Goal: Complete application form: Complete application form

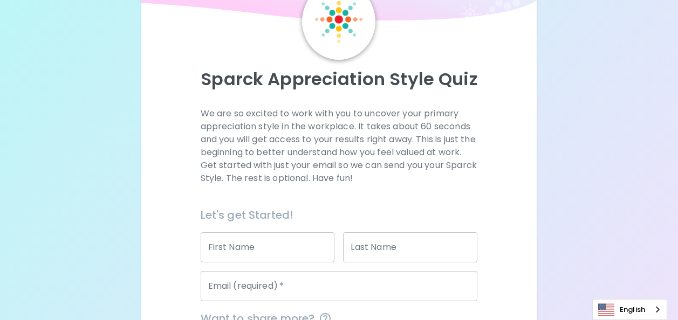
scroll to position [108, 0]
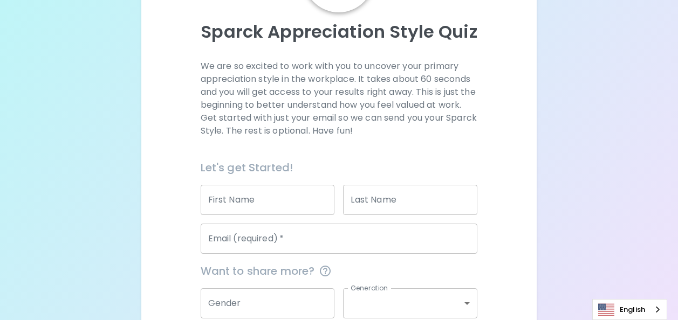
click at [260, 203] on input "First Name" at bounding box center [268, 200] width 134 height 30
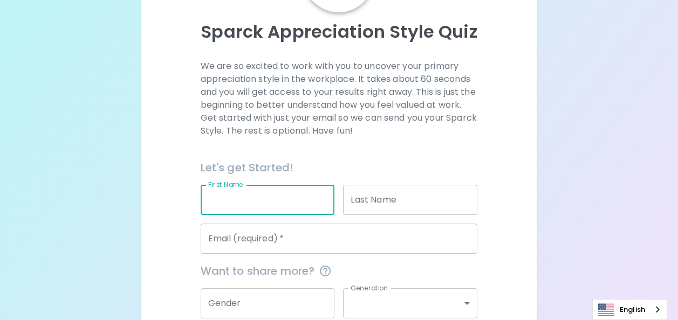
type input "[PERSON_NAME]"
type input "Marinescu"
type input "[EMAIL_ADDRESS][DOMAIN_NAME]"
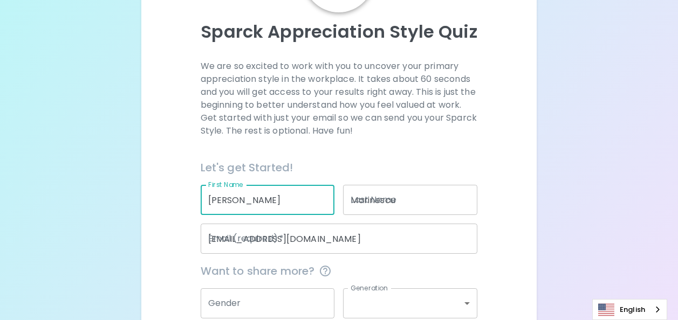
type input "Microsoft Internal"
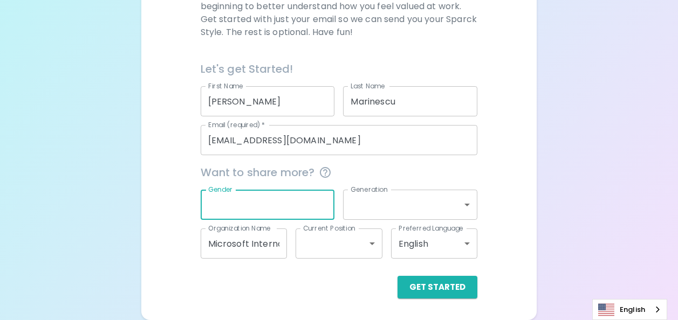
click at [270, 196] on input "Gender" at bounding box center [268, 205] width 134 height 30
type input "g"
type input "[DEMOGRAPHIC_DATA]"
click at [369, 204] on body "Sparck Appreciation Style Quiz We are so excited to work with you to uncover yo…" at bounding box center [339, 56] width 678 height 527
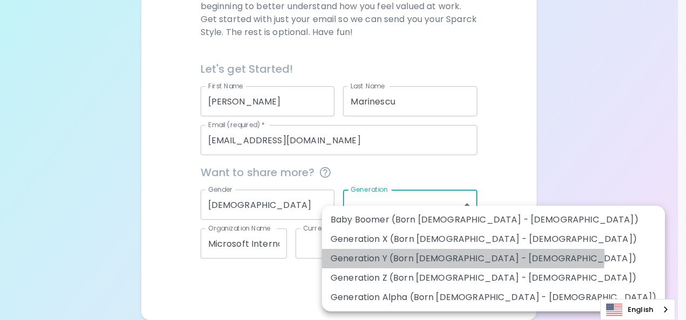
click at [463, 257] on li "Generation Y (Born [DEMOGRAPHIC_DATA] - [DEMOGRAPHIC_DATA])" at bounding box center [493, 258] width 343 height 19
type input "generation_y"
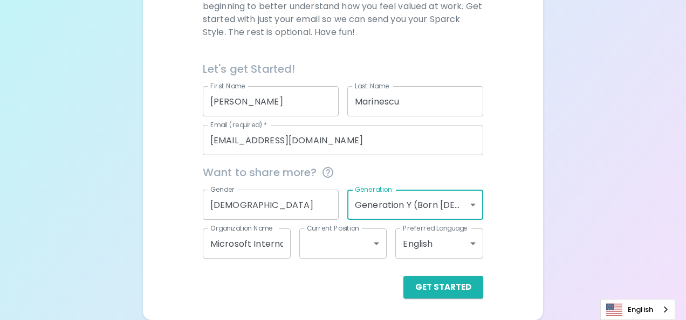
click at [350, 247] on body "Sparck Appreciation Style Quiz We are so excited to work with you to uncover yo…" at bounding box center [343, 56] width 686 height 527
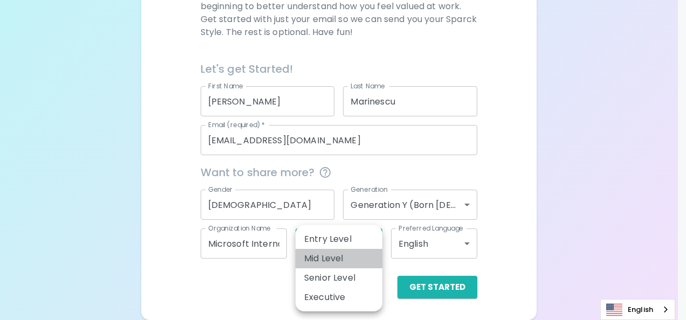
click at [341, 259] on li "Mid Level" at bounding box center [339, 258] width 87 height 19
type input "mid_level"
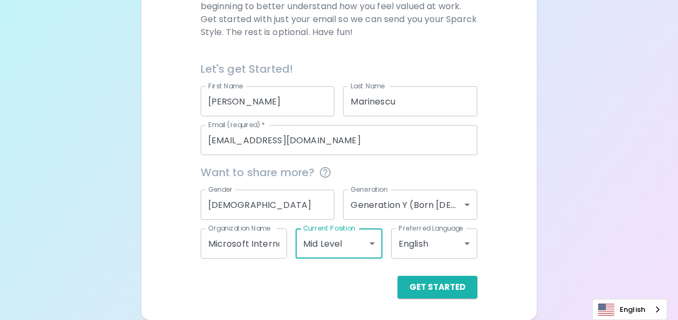
click at [426, 248] on body "Sparck Appreciation Style Quiz We are so excited to work with you to uncover yo…" at bounding box center [339, 56] width 678 height 527
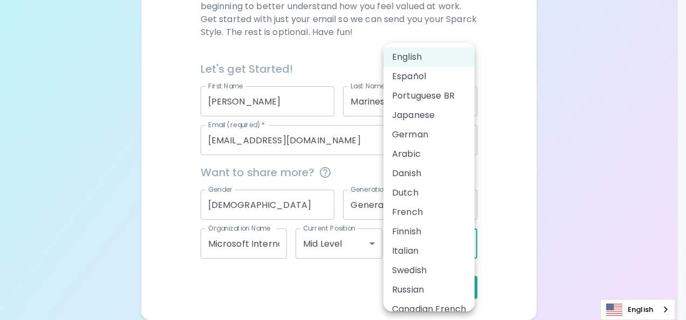
click at [494, 192] on div at bounding box center [343, 160] width 686 height 320
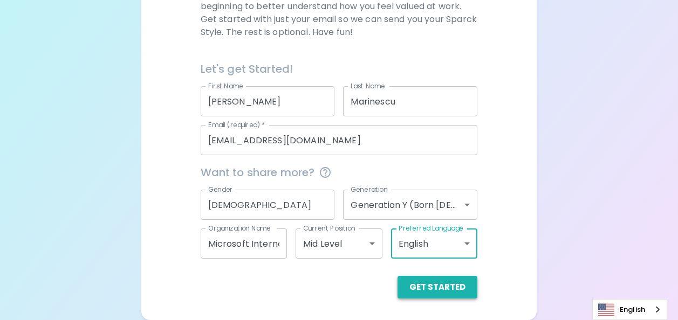
click at [435, 289] on button "Get Started" at bounding box center [438, 287] width 80 height 23
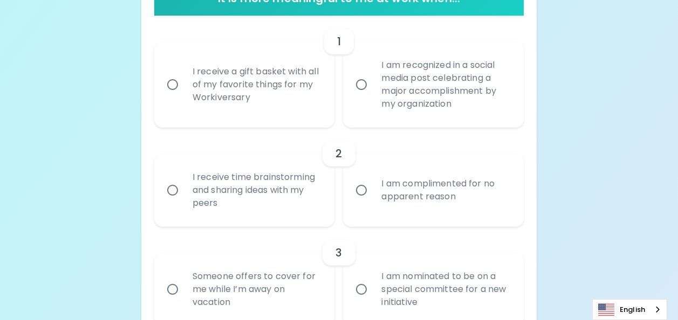
scroll to position [261, 0]
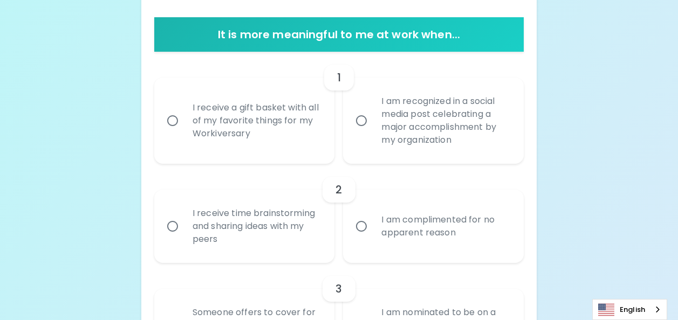
click at [176, 119] on input "I receive a gift basket with all of my favorite things for my Workiversary" at bounding box center [172, 120] width 23 height 23
radio input "true"
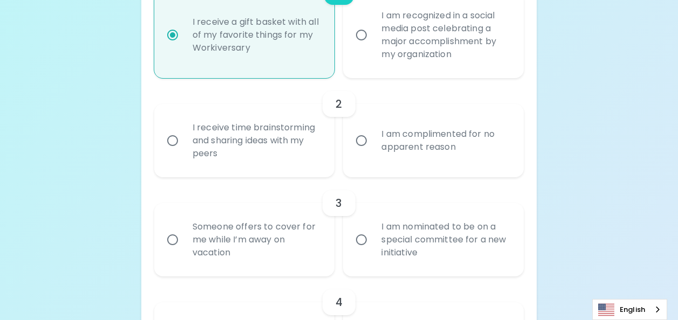
scroll to position [293, 0]
click at [367, 32] on input "I am recognized in a social media post celebrating a major accomplishment by my…" at bounding box center [361, 34] width 23 height 23
radio input "true"
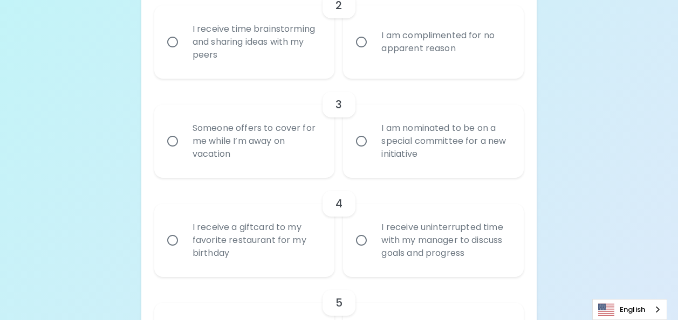
scroll to position [401, 0]
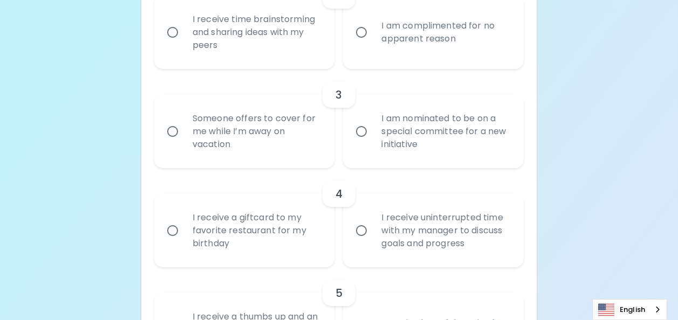
click at [176, 130] on input "Someone offers to cover for me while I’m away on vacation" at bounding box center [172, 131] width 23 height 23
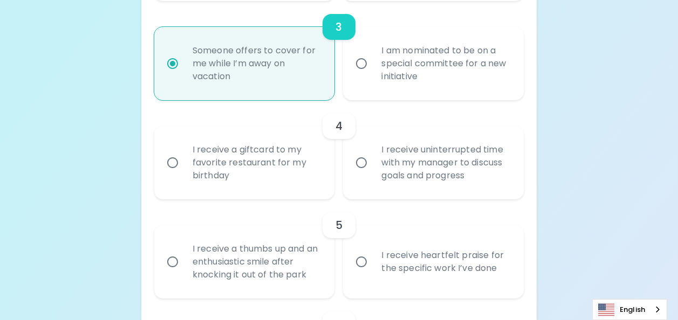
scroll to position [487, 0]
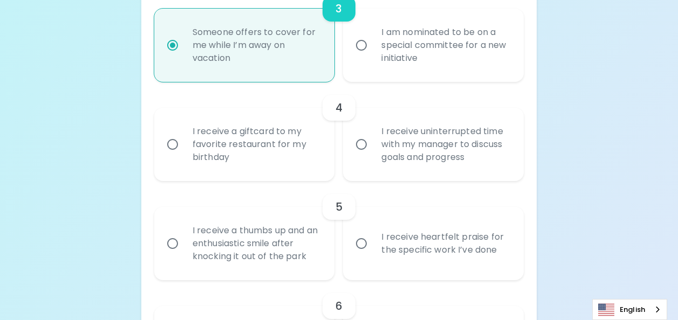
radio input "true"
click at [217, 148] on div "I receive a giftcard to my favorite restaurant for my birthday" at bounding box center [256, 144] width 145 height 65
click at [184, 148] on input "I receive a giftcard to my favorite restaurant for my birthday" at bounding box center [172, 144] width 23 height 23
radio input "false"
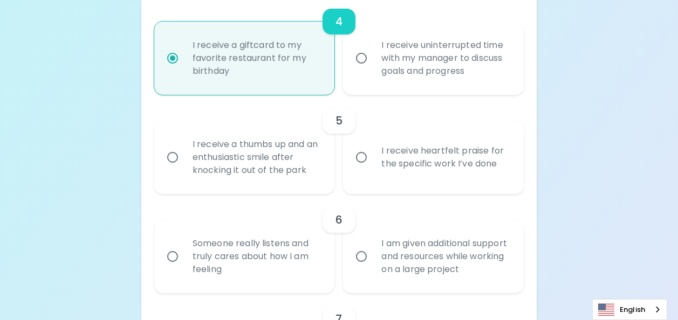
scroll to position [196, 0]
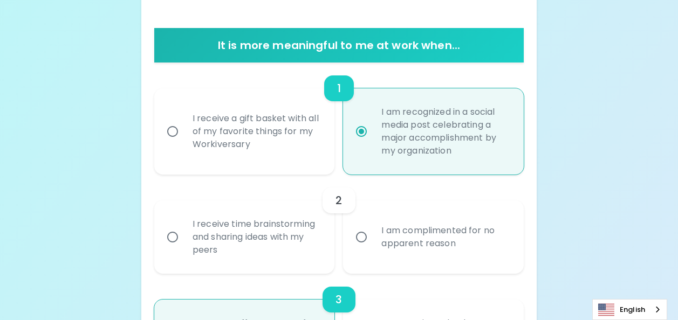
radio input "true"
click at [395, 234] on div "I am complimented for no apparent reason" at bounding box center [445, 237] width 145 height 52
click at [373, 234] on input "I am complimented for no apparent reason" at bounding box center [361, 237] width 23 height 23
radio input "false"
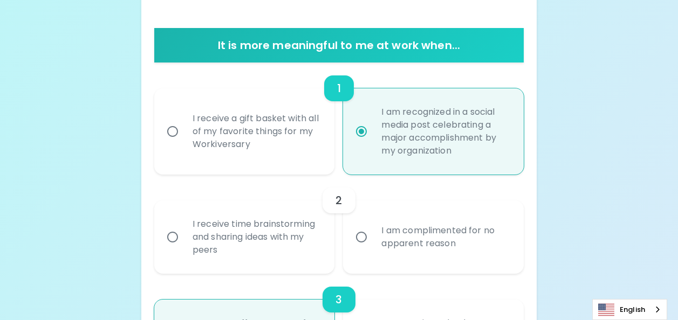
radio input "false"
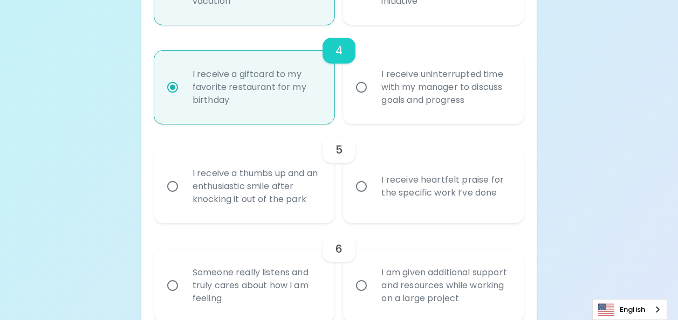
scroll to position [552, 0]
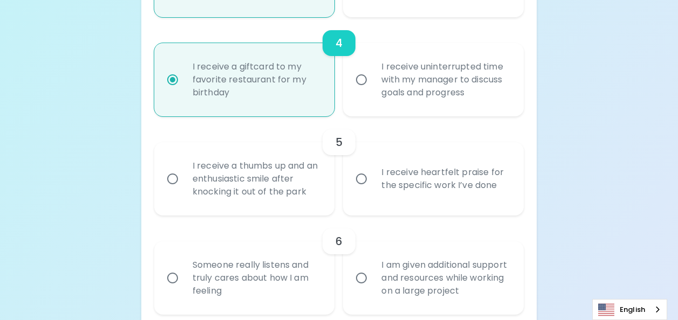
radio input "true"
click at [357, 176] on input "I receive heartfelt praise for the specific work I’ve done" at bounding box center [361, 179] width 23 height 23
radio input "false"
radio input "true"
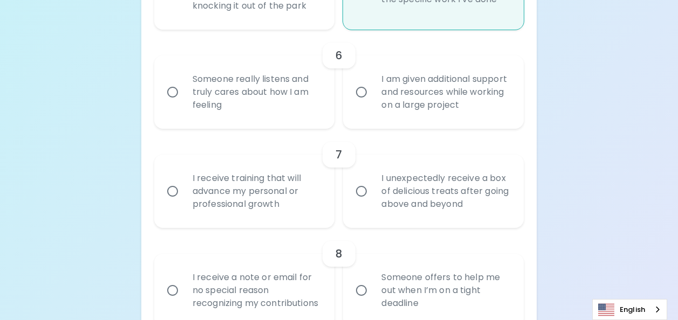
scroll to position [745, 0]
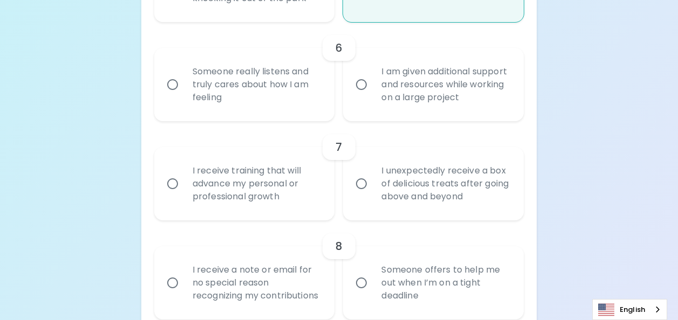
radio input "true"
click at [259, 87] on div "Someone really listens and truly cares about how I am feeling" at bounding box center [256, 84] width 145 height 65
click at [184, 87] on input "Someone really listens and truly cares about how I am feeling" at bounding box center [172, 84] width 23 height 23
radio input "false"
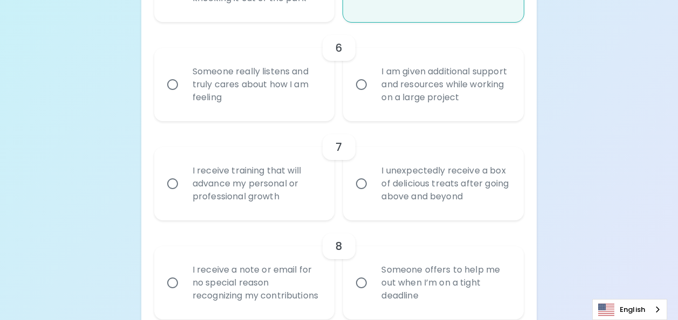
radio input "false"
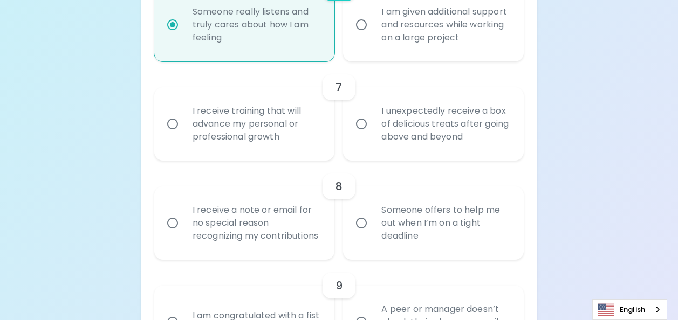
scroll to position [832, 0]
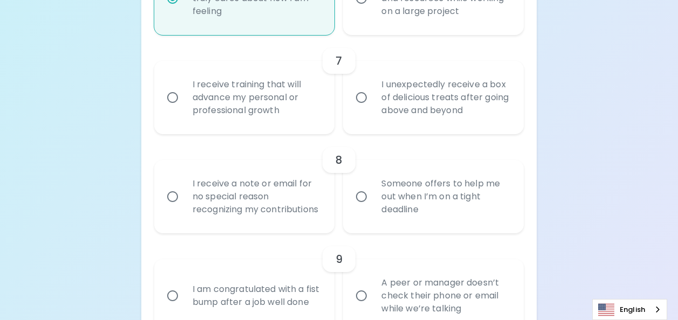
radio input "true"
click at [276, 105] on div "I receive training that will advance my personal or professional growth" at bounding box center [256, 97] width 145 height 65
click at [184, 105] on input "I receive training that will advance my personal or professional growth" at bounding box center [172, 97] width 23 height 23
radio input "false"
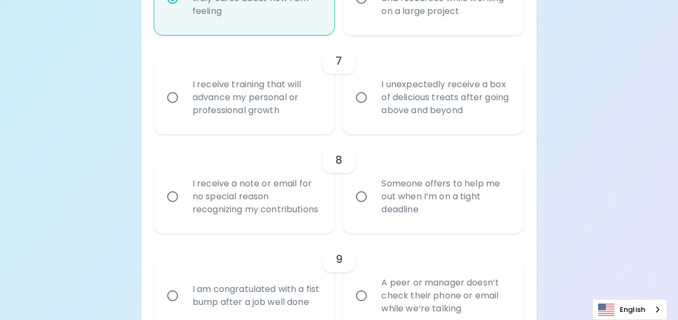
radio input "false"
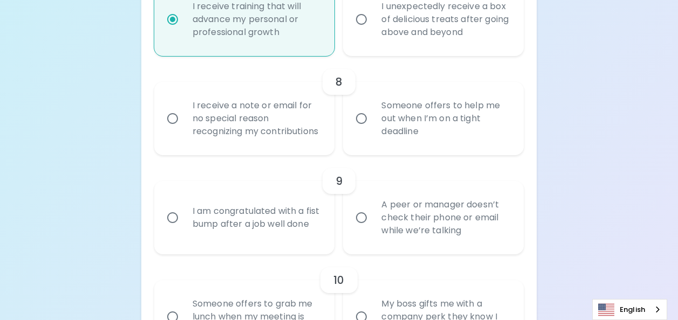
scroll to position [918, 0]
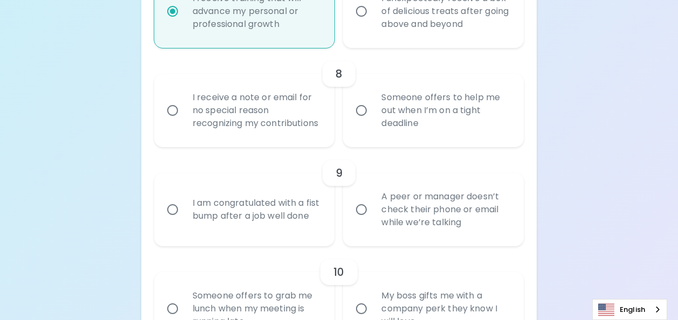
radio input "true"
click at [246, 106] on div "I receive a note or email for no special reason recognizing my contributions" at bounding box center [256, 110] width 145 height 65
click at [184, 106] on input "I receive a note or email for no special reason recognizing my contributions" at bounding box center [172, 110] width 23 height 23
radio input "false"
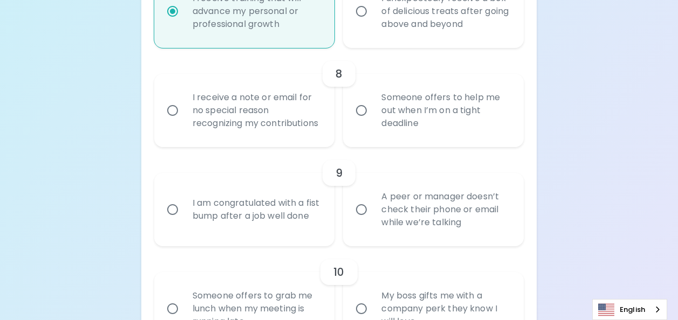
radio input "false"
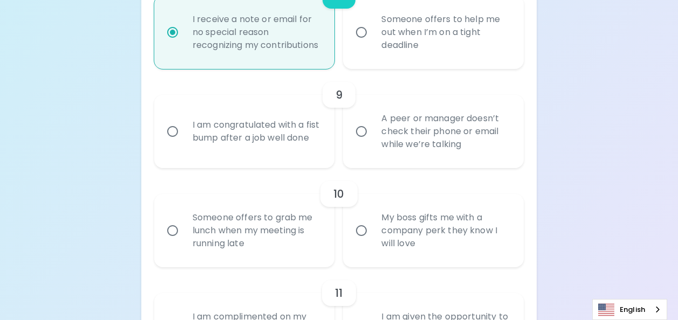
scroll to position [1004, 0]
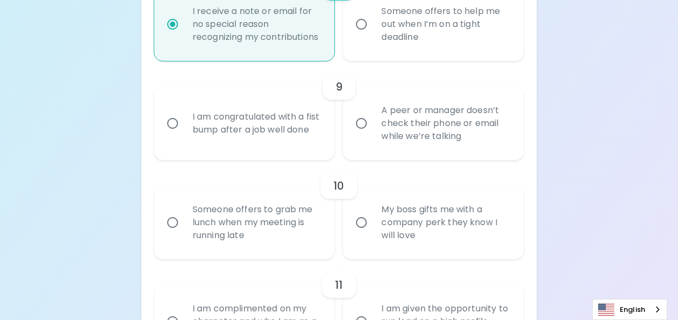
radio input "true"
click at [374, 138] on div "A peer or manager doesn’t check their phone or email while we’re talking" at bounding box center [445, 123] width 145 height 65
click at [373, 135] on input "A peer or manager doesn’t check their phone or email while we’re talking" at bounding box center [361, 123] width 23 height 23
radio input "false"
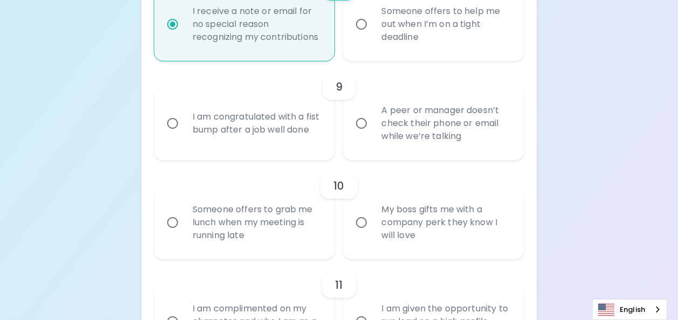
radio input "false"
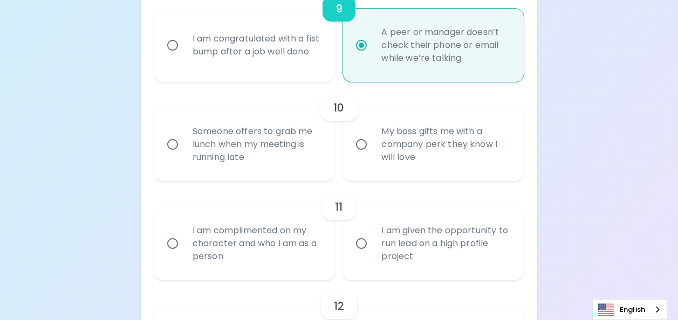
scroll to position [1091, 0]
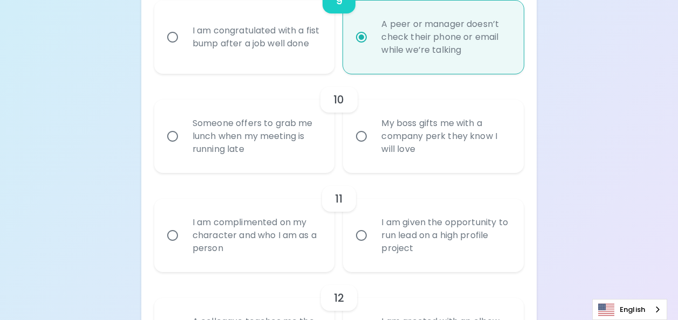
radio input "true"
click at [259, 146] on div "Someone offers to grab me lunch when my meeting is running late" at bounding box center [256, 136] width 145 height 65
click at [184, 146] on input "Someone offers to grab me lunch when my meeting is running late" at bounding box center [172, 136] width 23 height 23
radio input "false"
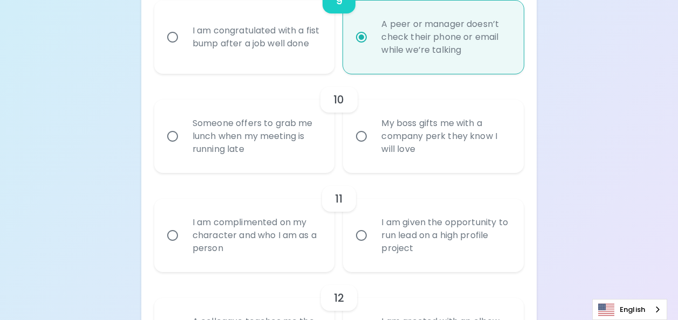
radio input "false"
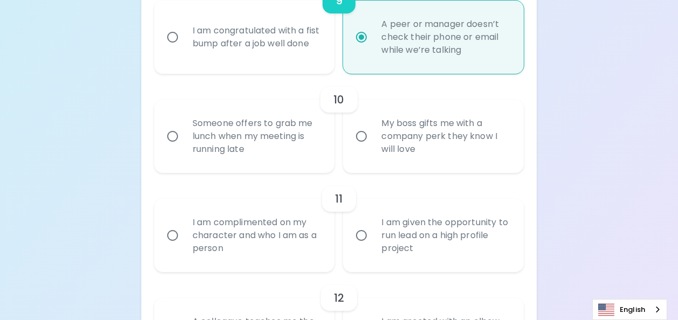
radio input "false"
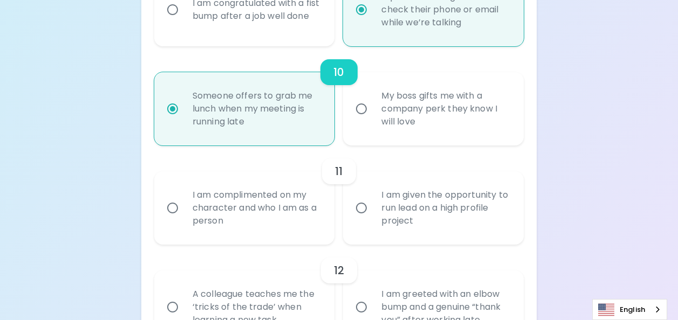
scroll to position [1177, 0]
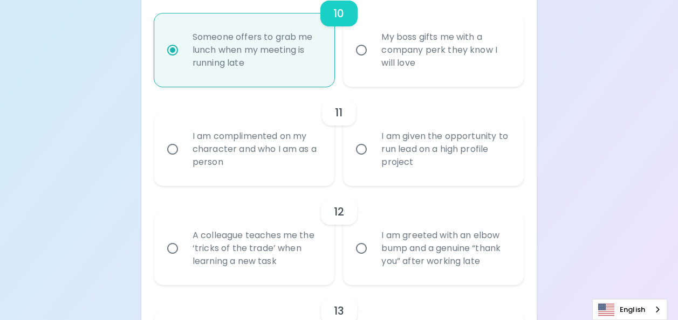
radio input "true"
click at [366, 160] on input "I am given the opportunity to run lead on a high profile project" at bounding box center [361, 149] width 23 height 23
radio input "false"
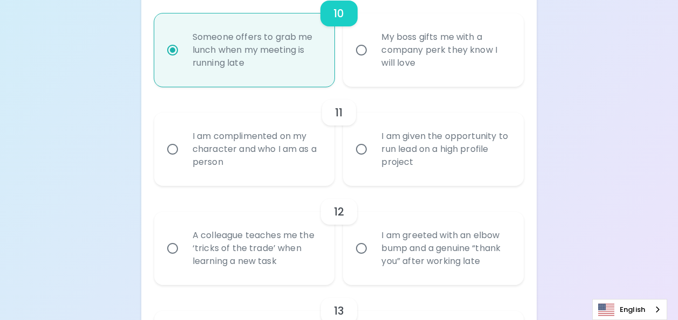
radio input "false"
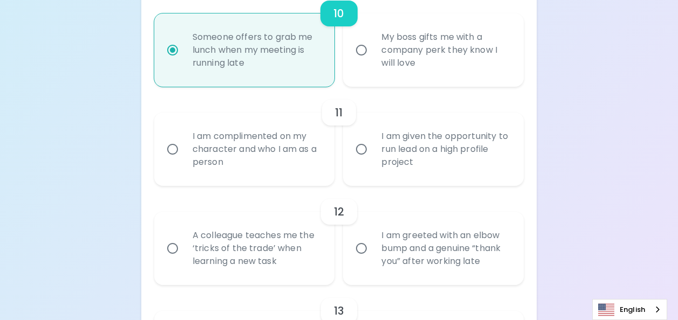
radio input "false"
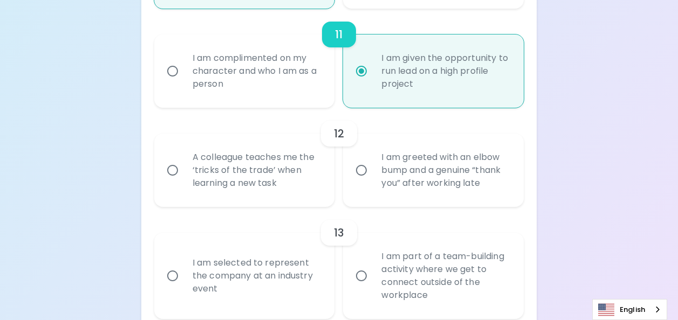
scroll to position [1263, 0]
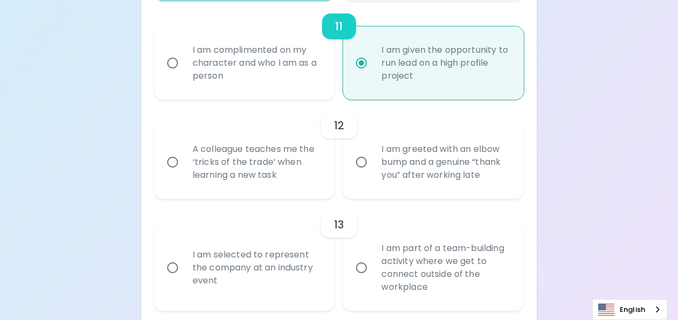
radio input "true"
click at [254, 176] on div "A colleague teaches me the ‘tricks of the trade’ when learning a new task" at bounding box center [256, 162] width 145 height 65
click at [184, 174] on input "A colleague teaches me the ‘tricks of the trade’ when learning a new task" at bounding box center [172, 162] width 23 height 23
radio input "false"
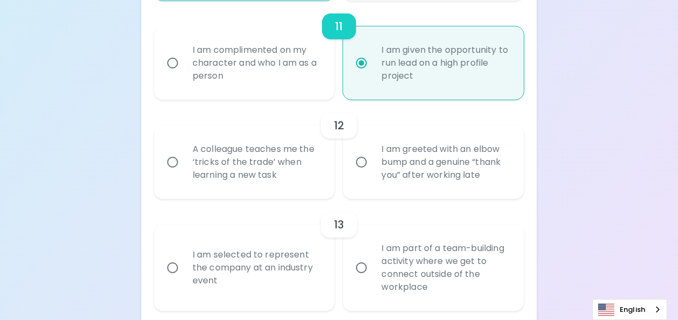
radio input "false"
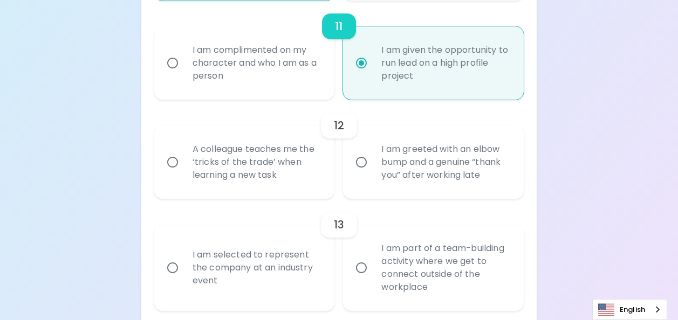
radio input "false"
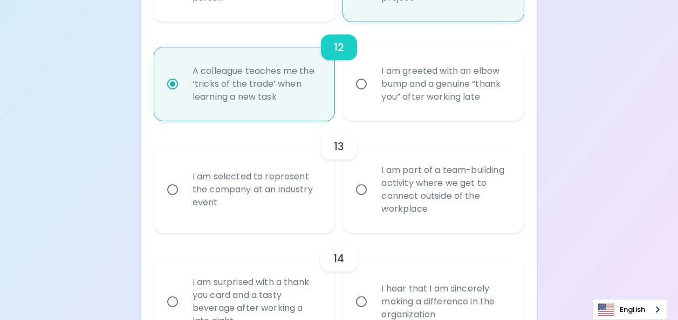
scroll to position [1350, 0]
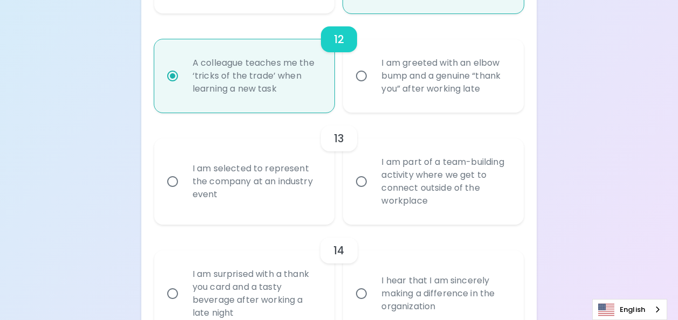
radio input "true"
click at [280, 200] on div "I am selected to represent the company at an industry event" at bounding box center [256, 181] width 145 height 65
click at [184, 193] on input "I am selected to represent the company at an industry event" at bounding box center [172, 181] width 23 height 23
radio input "false"
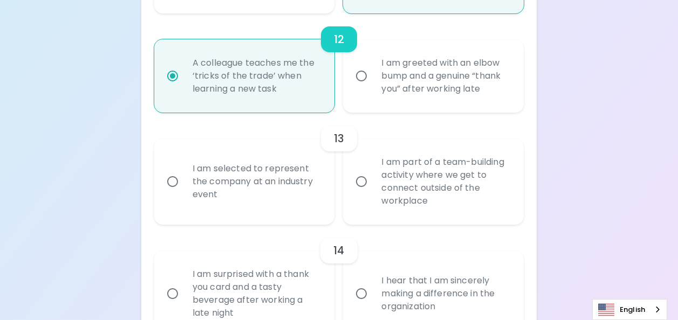
radio input "false"
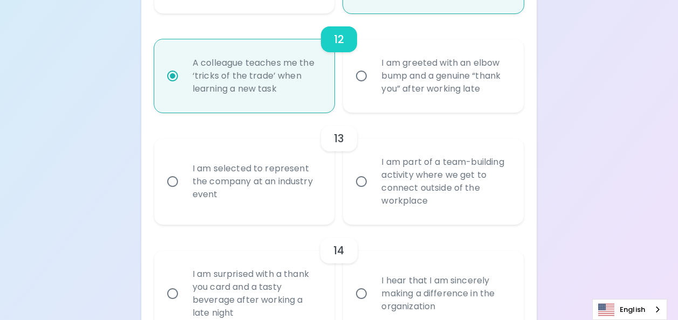
radio input "false"
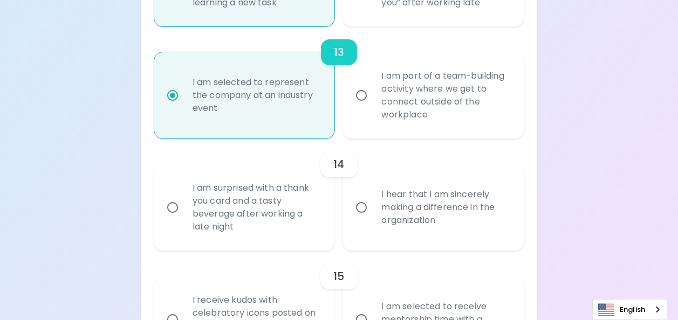
scroll to position [1490, 0]
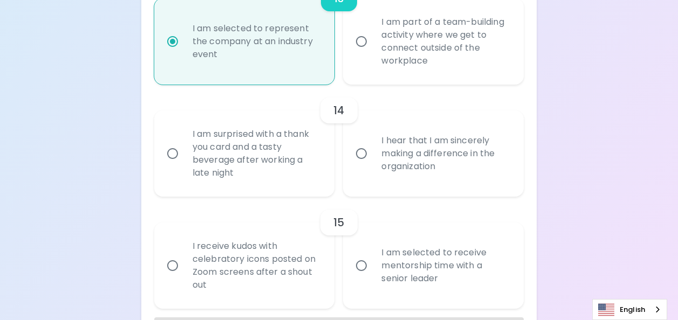
radio input "true"
click at [361, 165] on input "I hear that I am sincerely making a difference in the organization" at bounding box center [361, 153] width 23 height 23
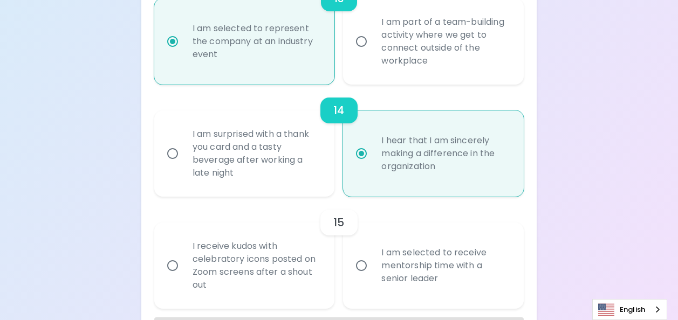
radio input "false"
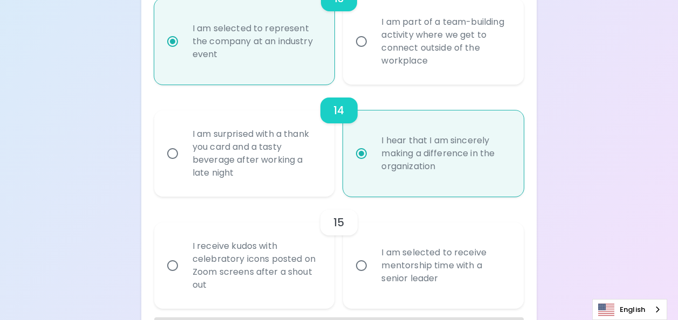
radio input "false"
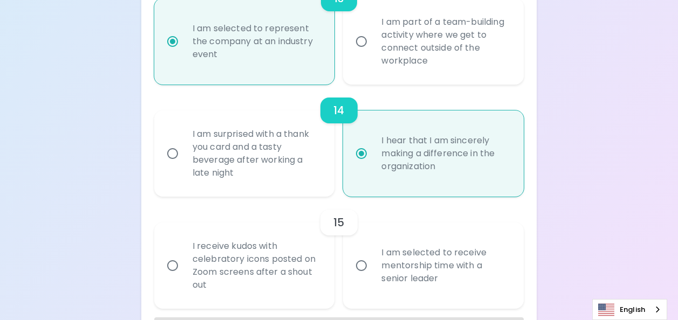
radio input "false"
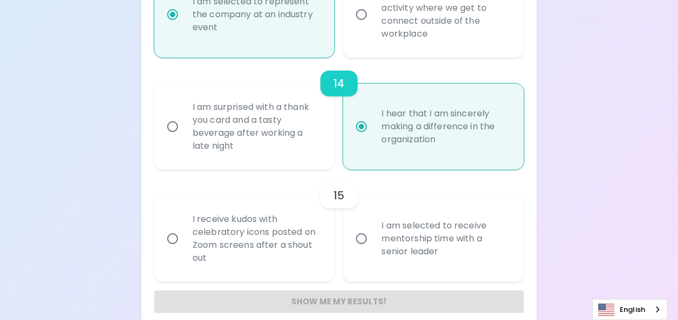
scroll to position [1544, 0]
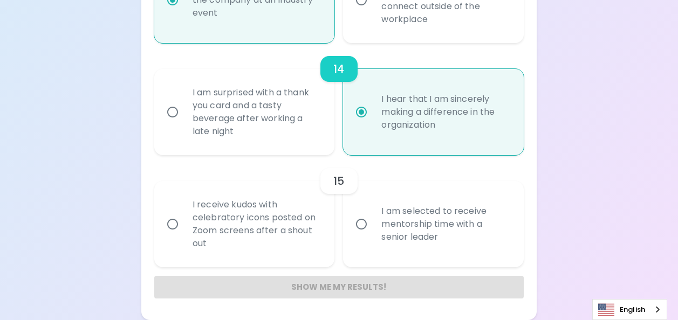
radio input "true"
click at [302, 222] on div "I receive kudos with celebratory icons posted on Zoom screens after a shout out" at bounding box center [256, 225] width 145 height 78
click at [184, 222] on input "I receive kudos with celebratory icons posted on Zoom screens after a shout out" at bounding box center [172, 224] width 23 height 23
radio input "false"
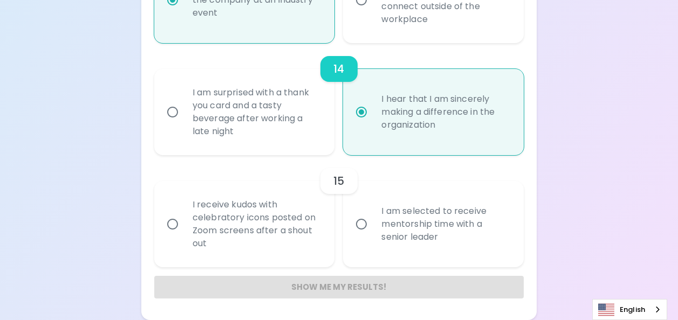
radio input "false"
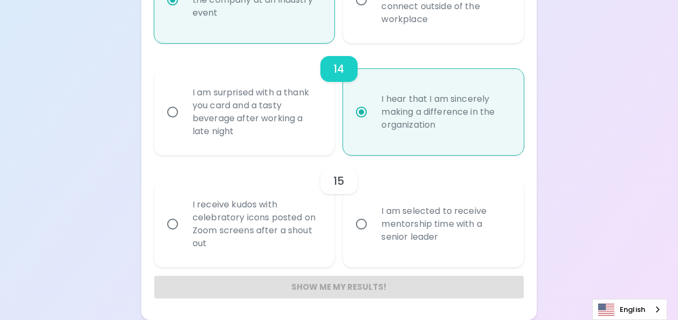
radio input "false"
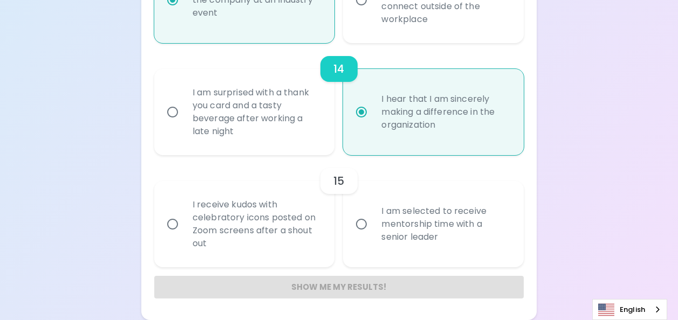
radio input "false"
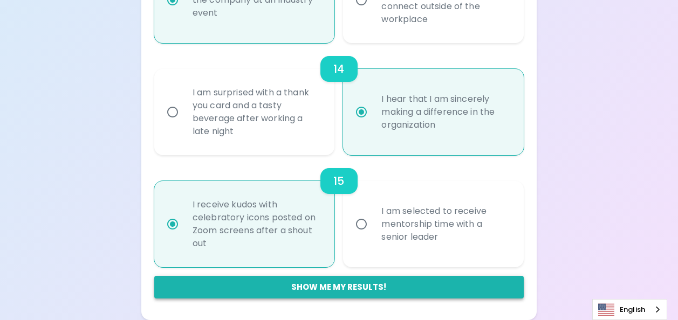
radio input "true"
click at [341, 289] on button "Show me my results!" at bounding box center [338, 287] width 369 height 23
radio input "false"
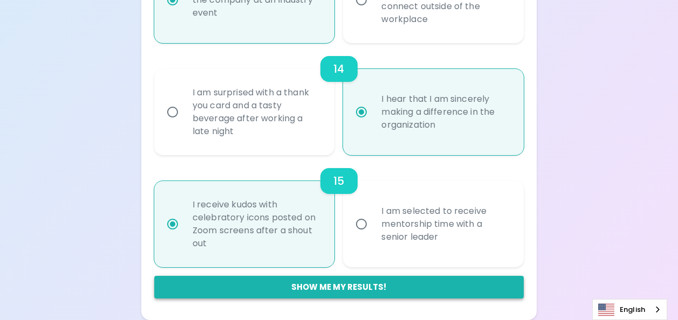
radio input "false"
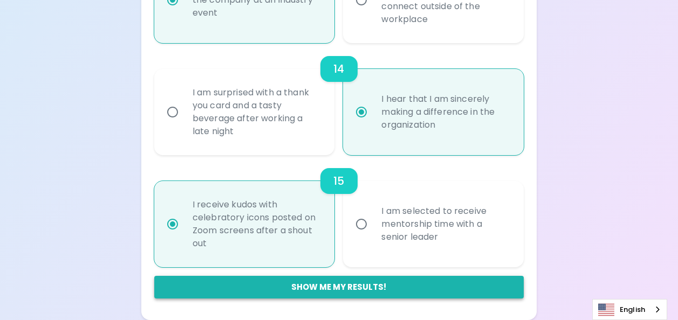
radio input "false"
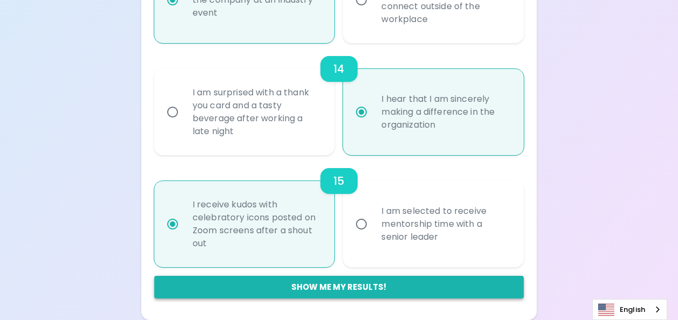
radio input "false"
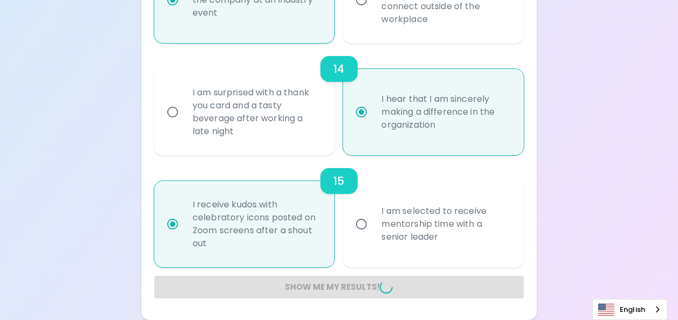
radio input "false"
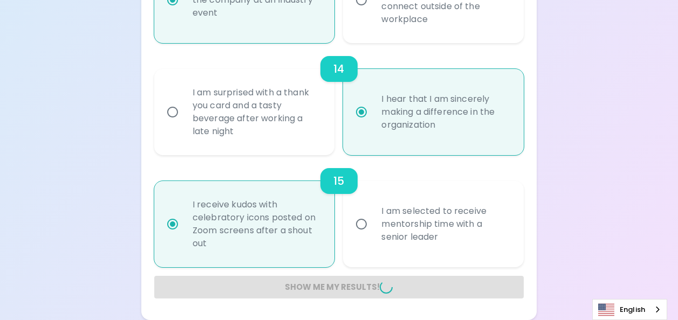
radio input "false"
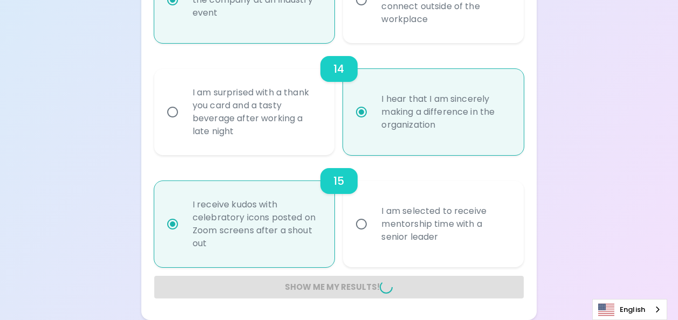
radio input "false"
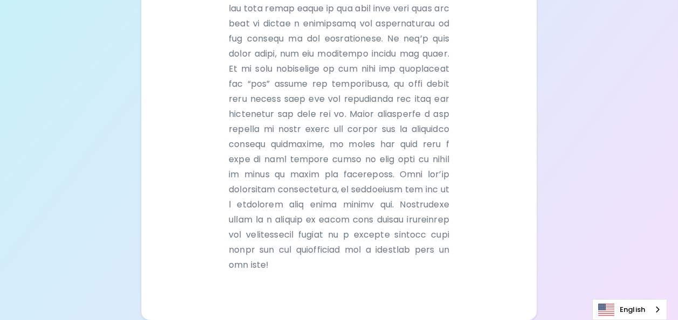
scroll to position [420, 0]
